Goal: Task Accomplishment & Management: Manage account settings

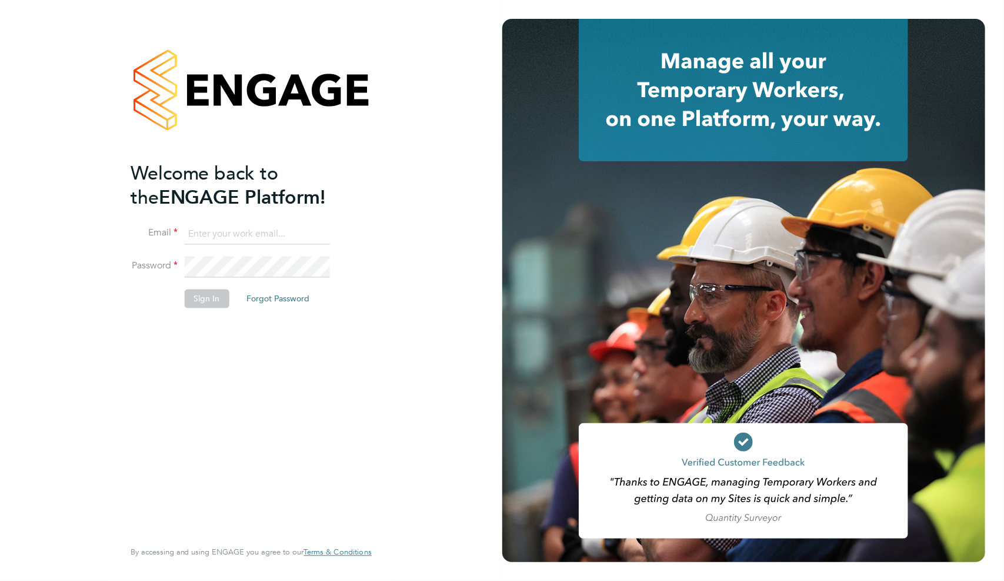
type input "evie@cuthbert.me"
click at [204, 298] on button "Sign In" at bounding box center [207, 298] width 45 height 19
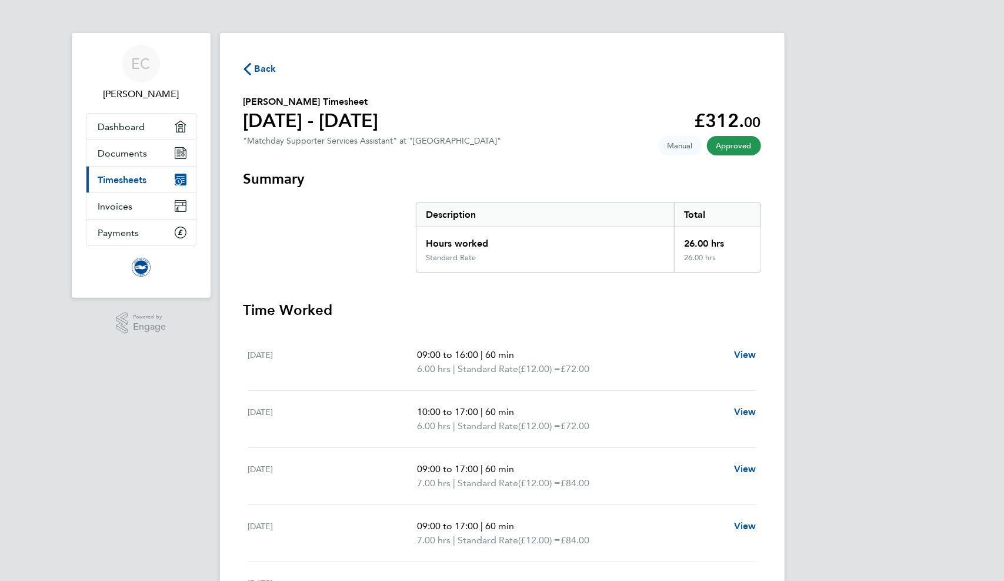
click at [257, 72] on span "Back" at bounding box center [266, 69] width 22 height 14
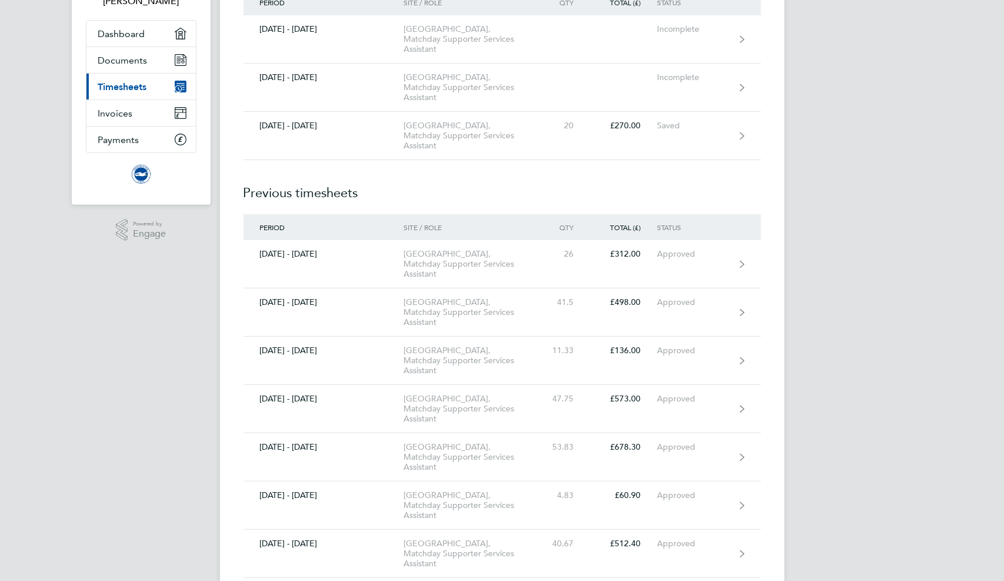
scroll to position [67, 0]
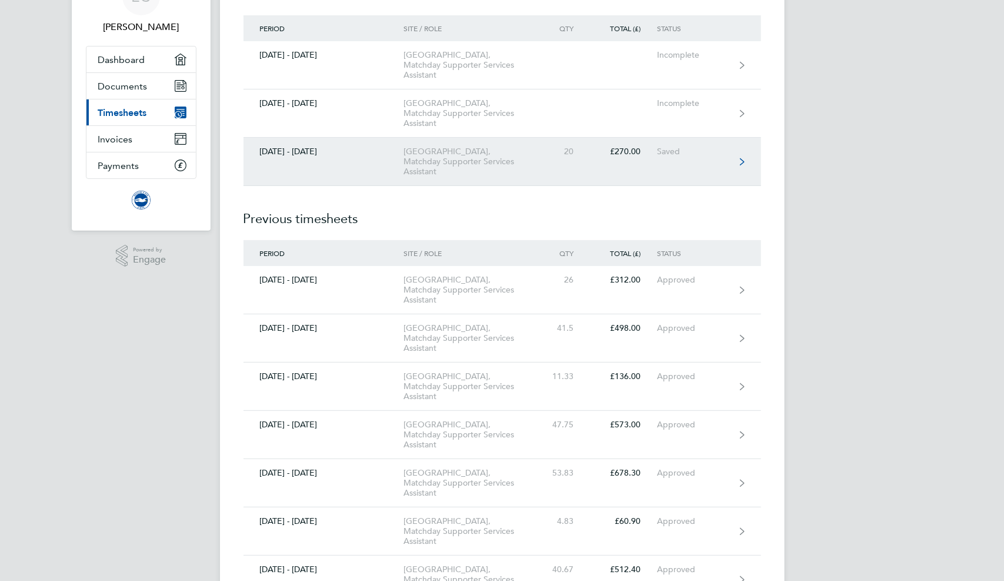
click at [573, 173] on link "01 - 30 Sept 2025 American Express Community Stadium, Matchday Supporter Servic…" at bounding box center [503, 162] width 518 height 48
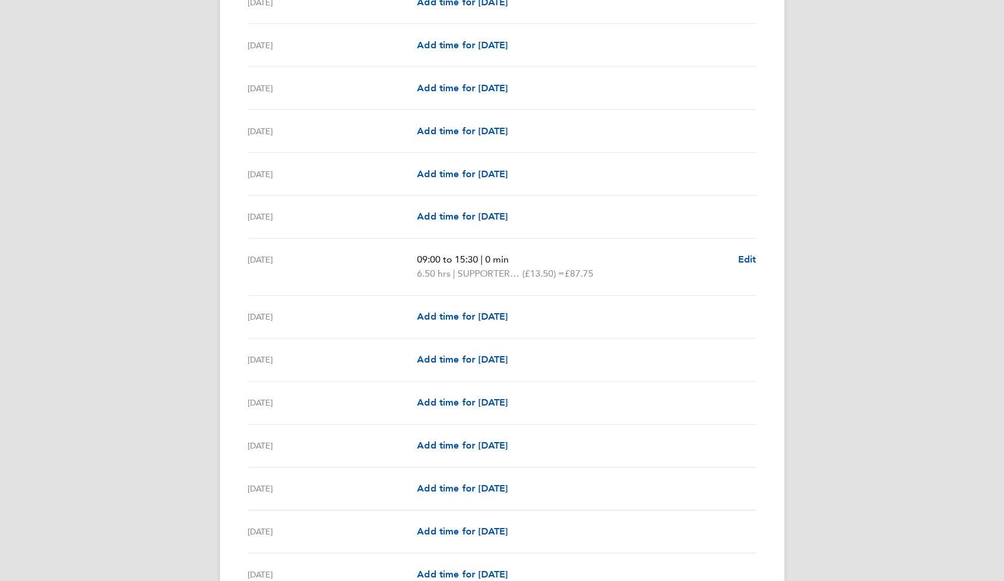
scroll to position [1197, 0]
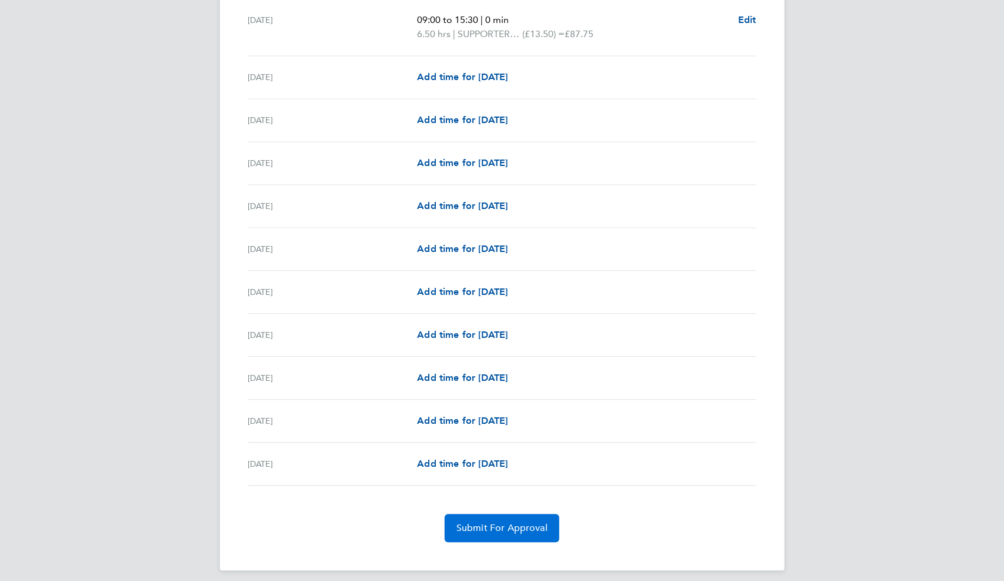
click at [497, 514] on button "Submit For Approval" at bounding box center [502, 528] width 115 height 28
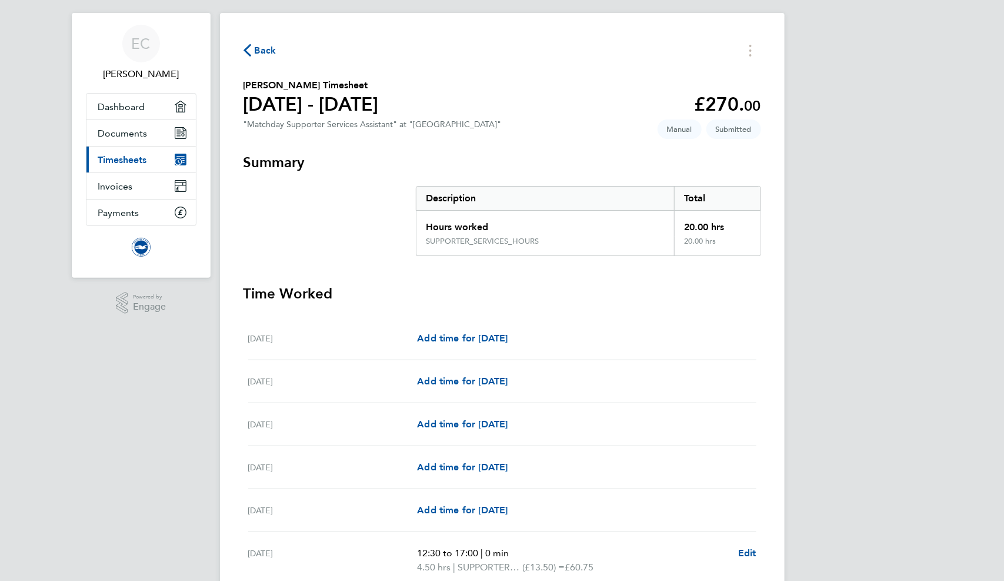
scroll to position [0, 0]
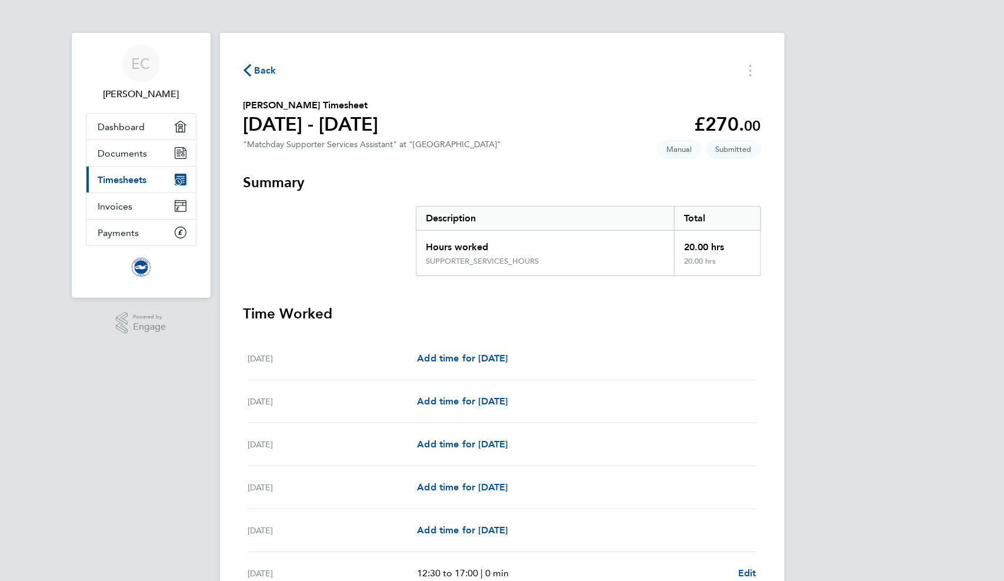
click at [260, 65] on span "Back" at bounding box center [266, 71] width 22 height 14
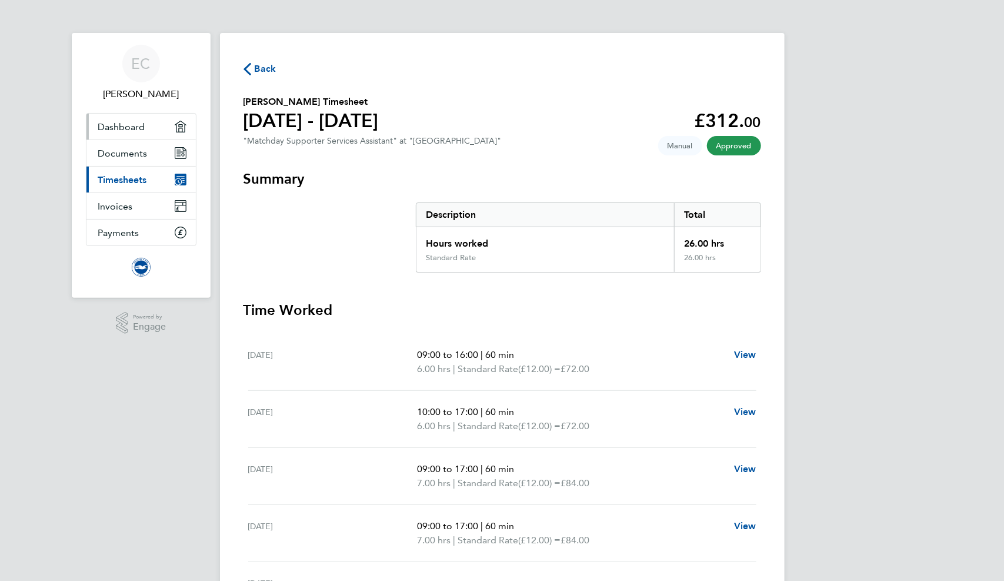
click at [140, 128] on span "Dashboard" at bounding box center [121, 126] width 47 height 11
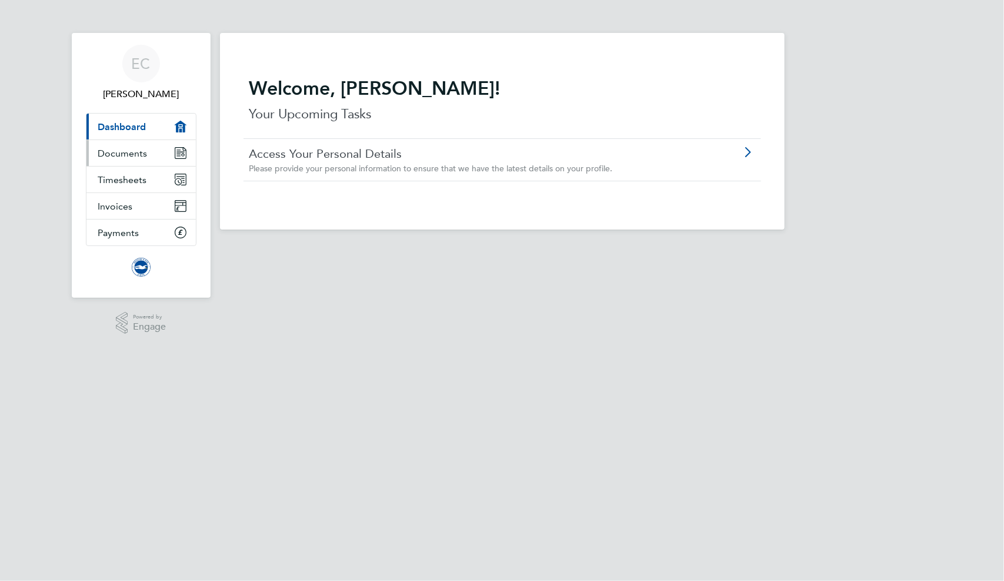
click at [141, 152] on span "Documents" at bounding box center [122, 153] width 49 height 11
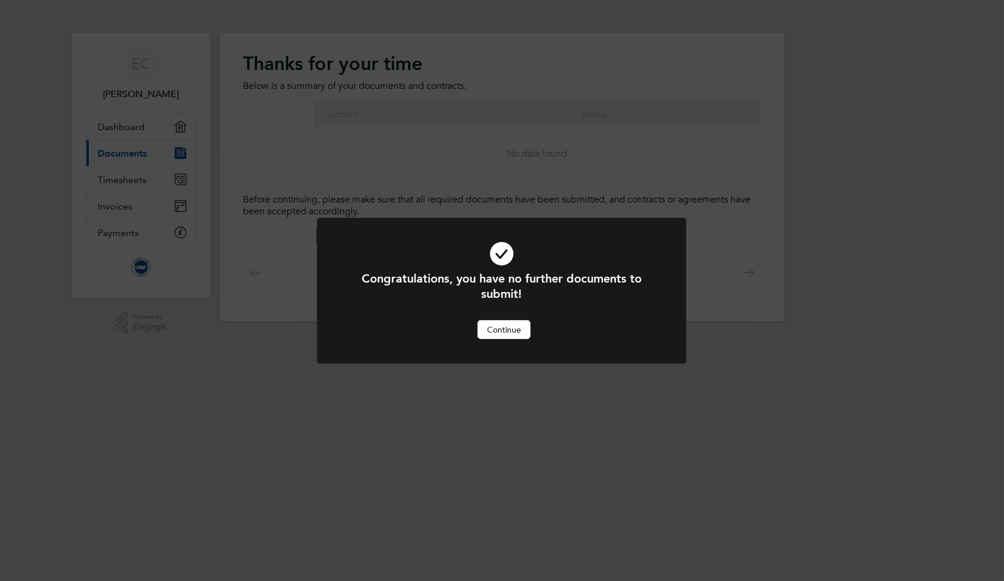
click at [503, 337] on button "Continue" at bounding box center [504, 329] width 53 height 19
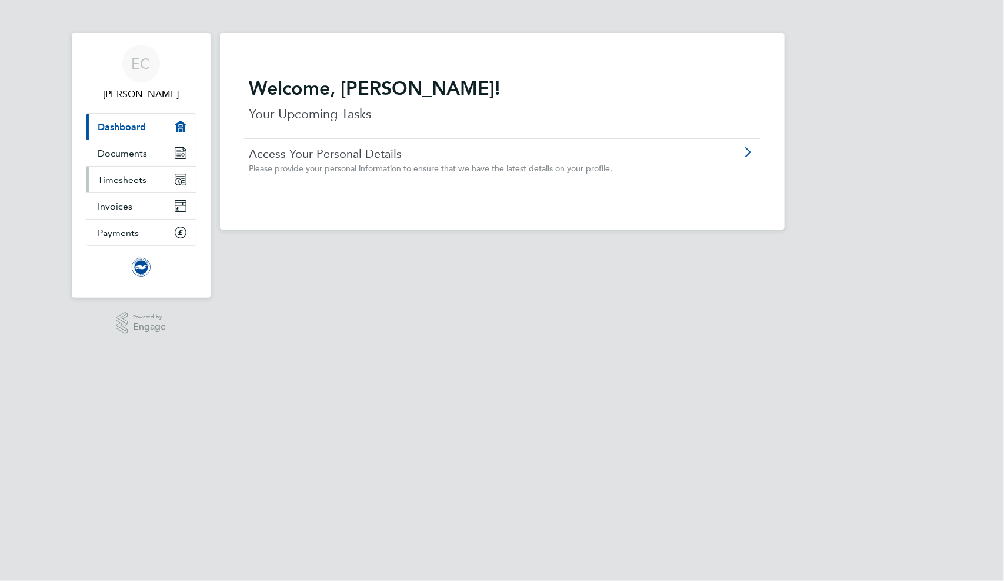
click at [141, 175] on span "Timesheets" at bounding box center [122, 179] width 49 height 11
